Goal: Task Accomplishment & Management: Manage account settings

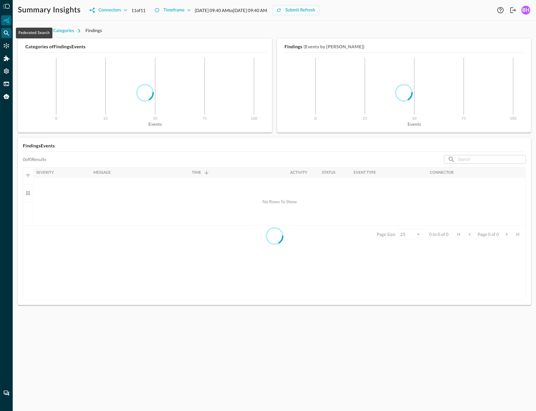
click at [6, 31] on icon "Federated Search" at bounding box center [6, 33] width 6 height 6
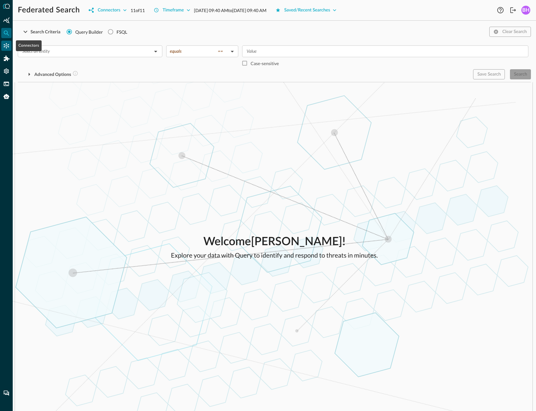
click at [8, 45] on icon "Connectors" at bounding box center [6, 45] width 5 height 5
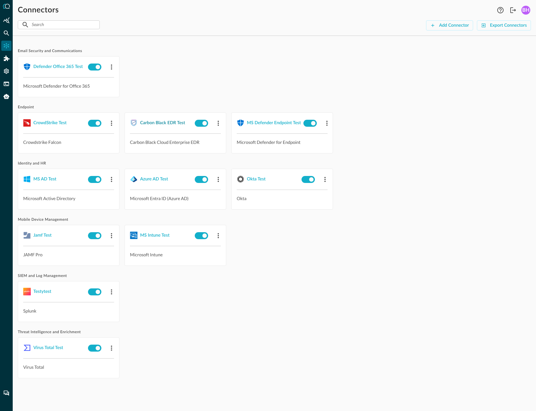
click at [157, 121] on div "Carbon Black EDR Test" at bounding box center [162, 123] width 45 height 8
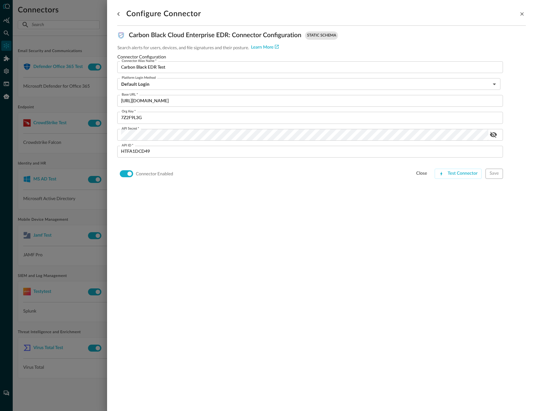
click at [70, 43] on div at bounding box center [268, 205] width 536 height 411
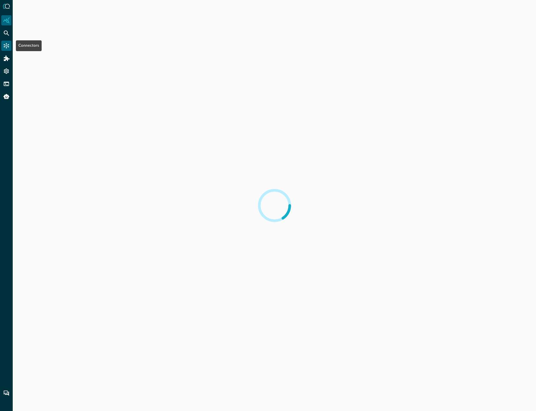
click at [7, 45] on icon "Connectors" at bounding box center [6, 46] width 6 height 6
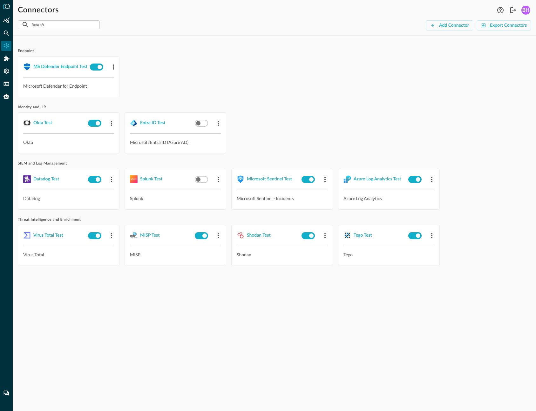
click at [525, 10] on div "BH" at bounding box center [525, 10] width 9 height 9
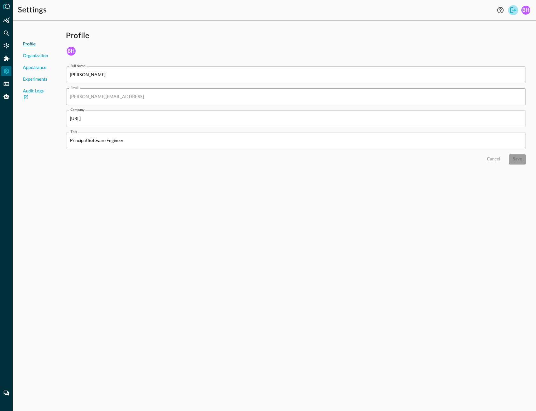
click at [513, 11] on icon "Logout" at bounding box center [513, 10] width 8 height 8
